Goal: Task Accomplishment & Management: Complete application form

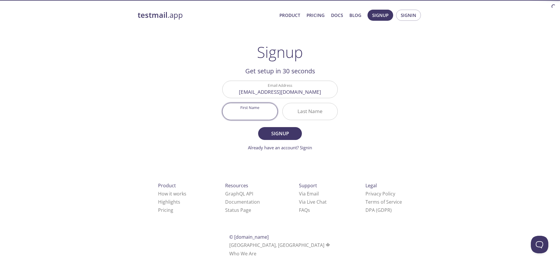
click at [253, 109] on input "First Name" at bounding box center [250, 111] width 55 height 17
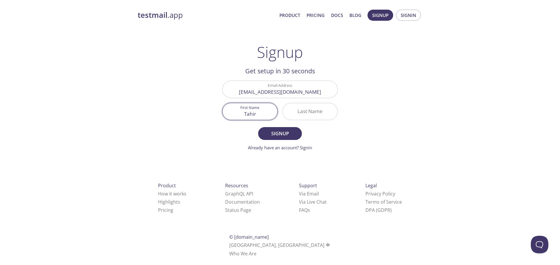
type input "Tahir"
type input "[PERSON_NAME]"
click at [279, 133] on span "Signup" at bounding box center [280, 133] width 31 height 8
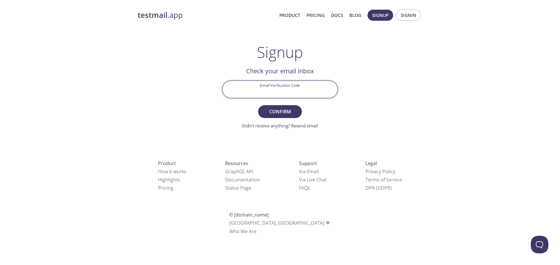
click at [291, 88] on input "Email Verification Code" at bounding box center [280, 89] width 115 height 17
paste input "3Y5ANVM"
type input "3Y5ANVM"
click at [278, 112] on span "Confirm" at bounding box center [280, 111] width 31 height 8
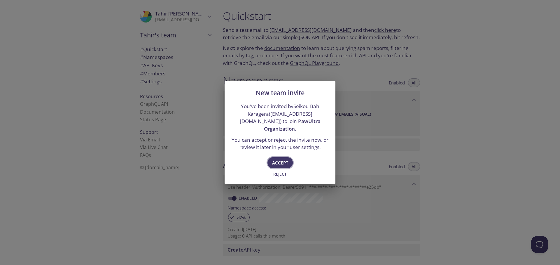
click at [280, 159] on span "Accept" at bounding box center [280, 163] width 16 height 8
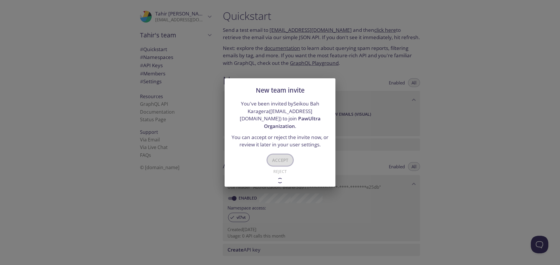
type input "PawUltra Organization"
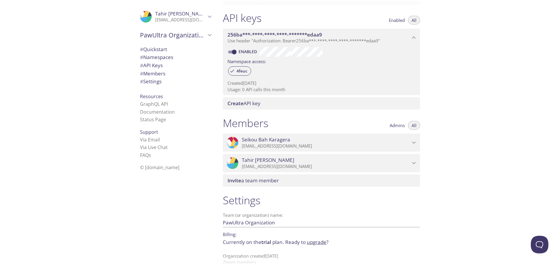
scroll to position [121, 0]
